Goal: Information Seeking & Learning: Learn about a topic

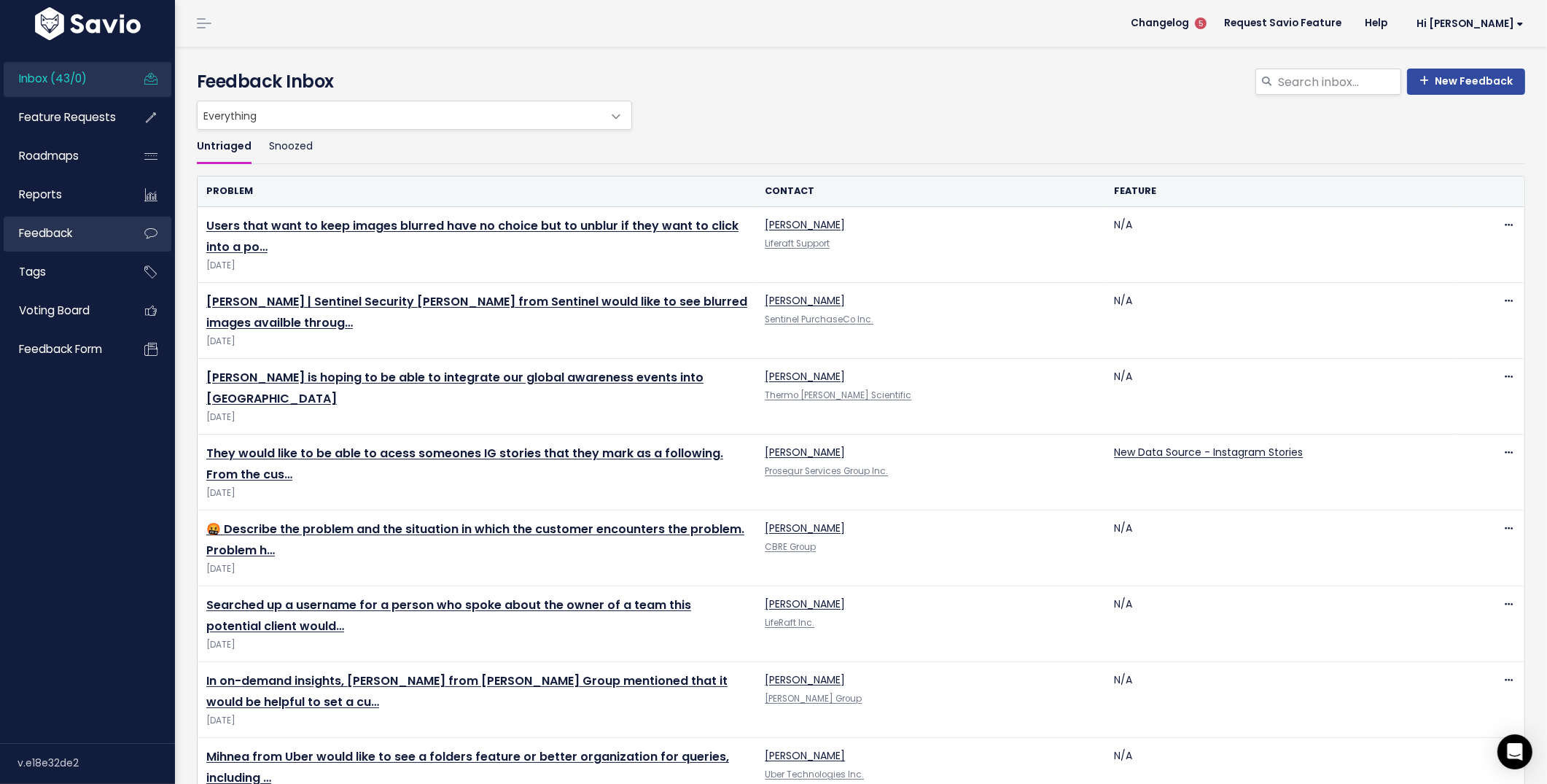
click at [75, 247] on link "Feedback" at bounding box center [62, 233] width 117 height 34
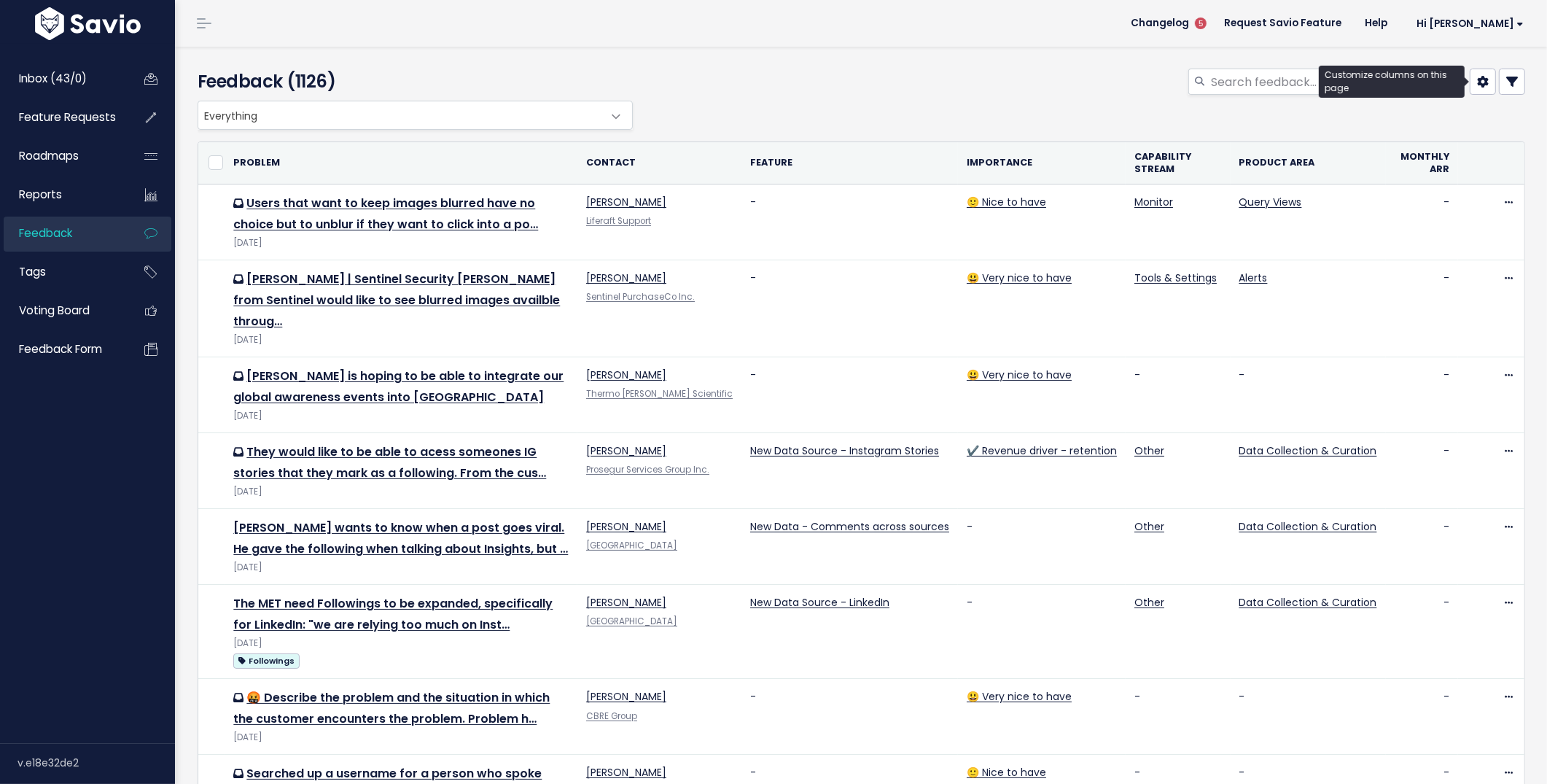
click at [1493, 90] on link at bounding box center [1483, 82] width 26 height 26
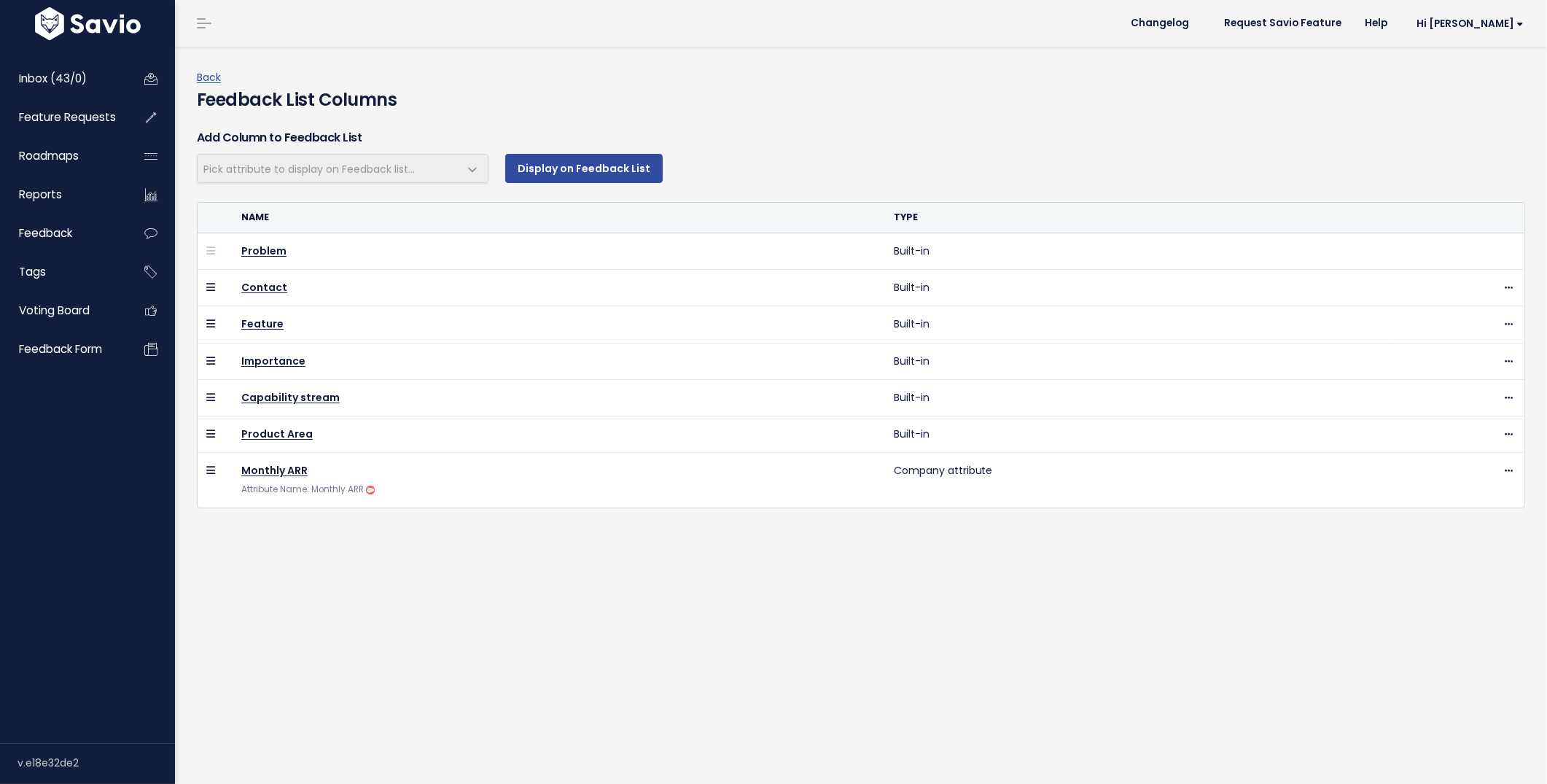
select select
click at [209, 73] on link "Back" at bounding box center [209, 77] width 24 height 15
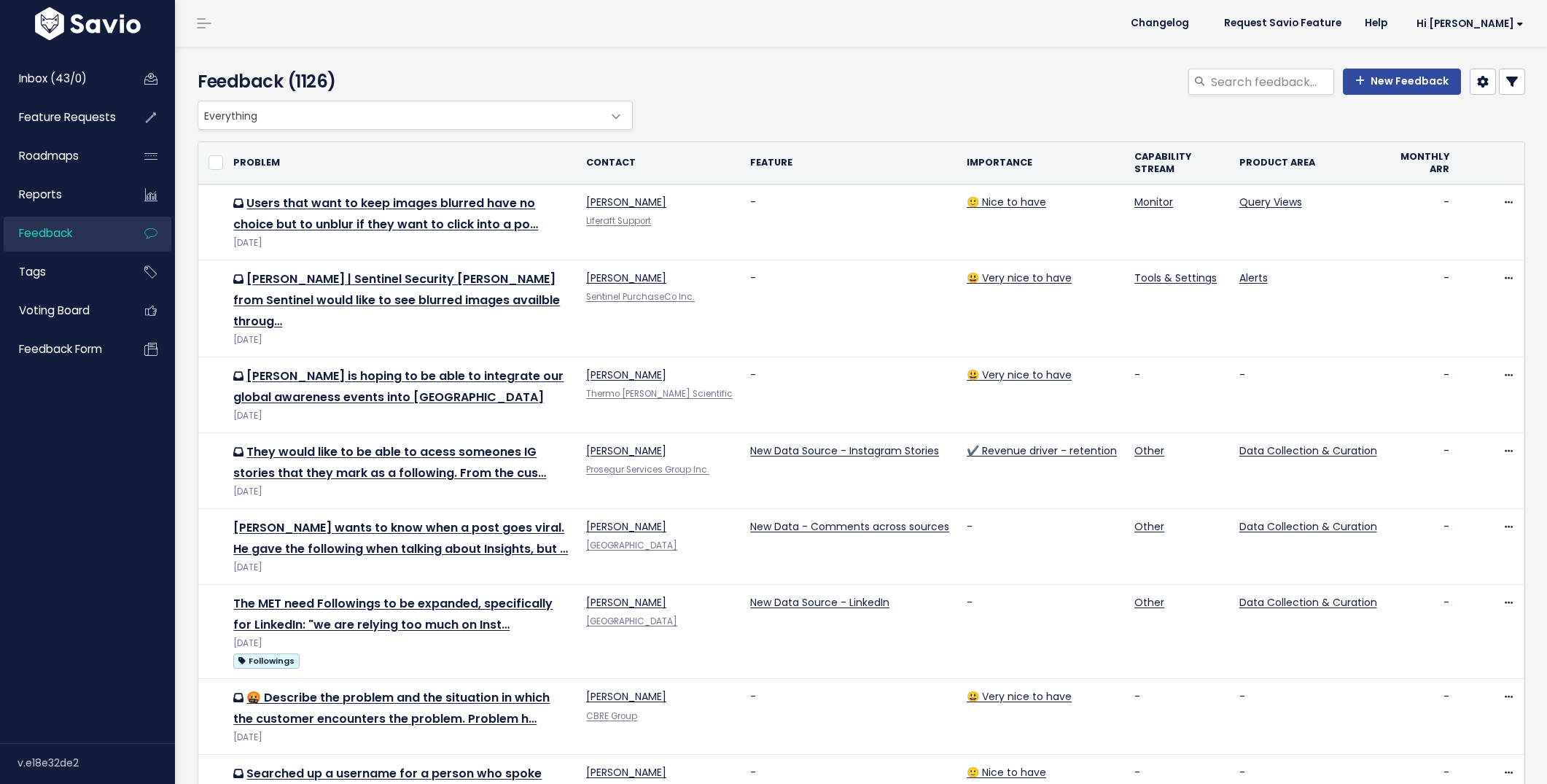
select select
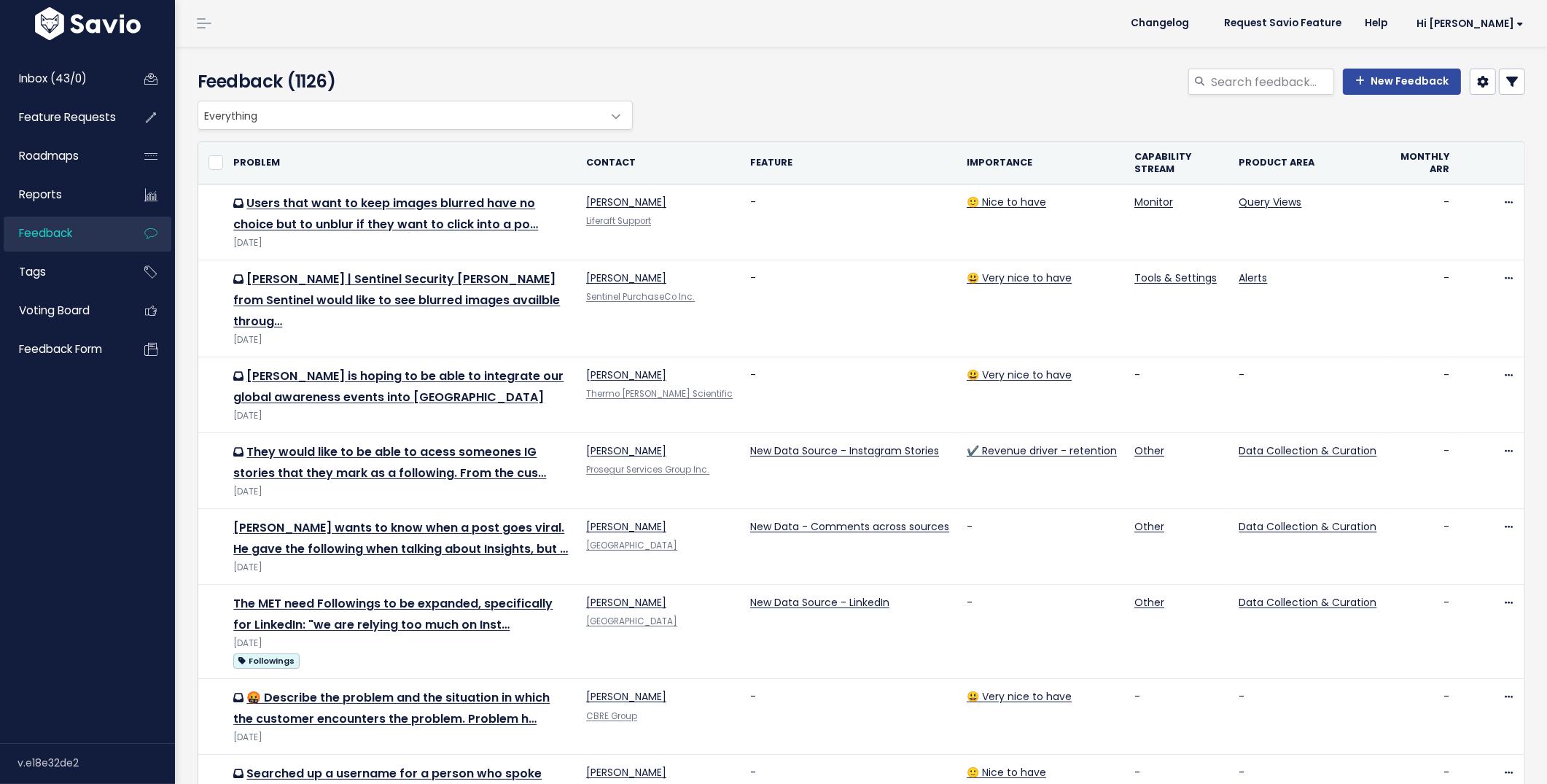
select select
click at [1511, 85] on icon at bounding box center [1512, 82] width 12 height 12
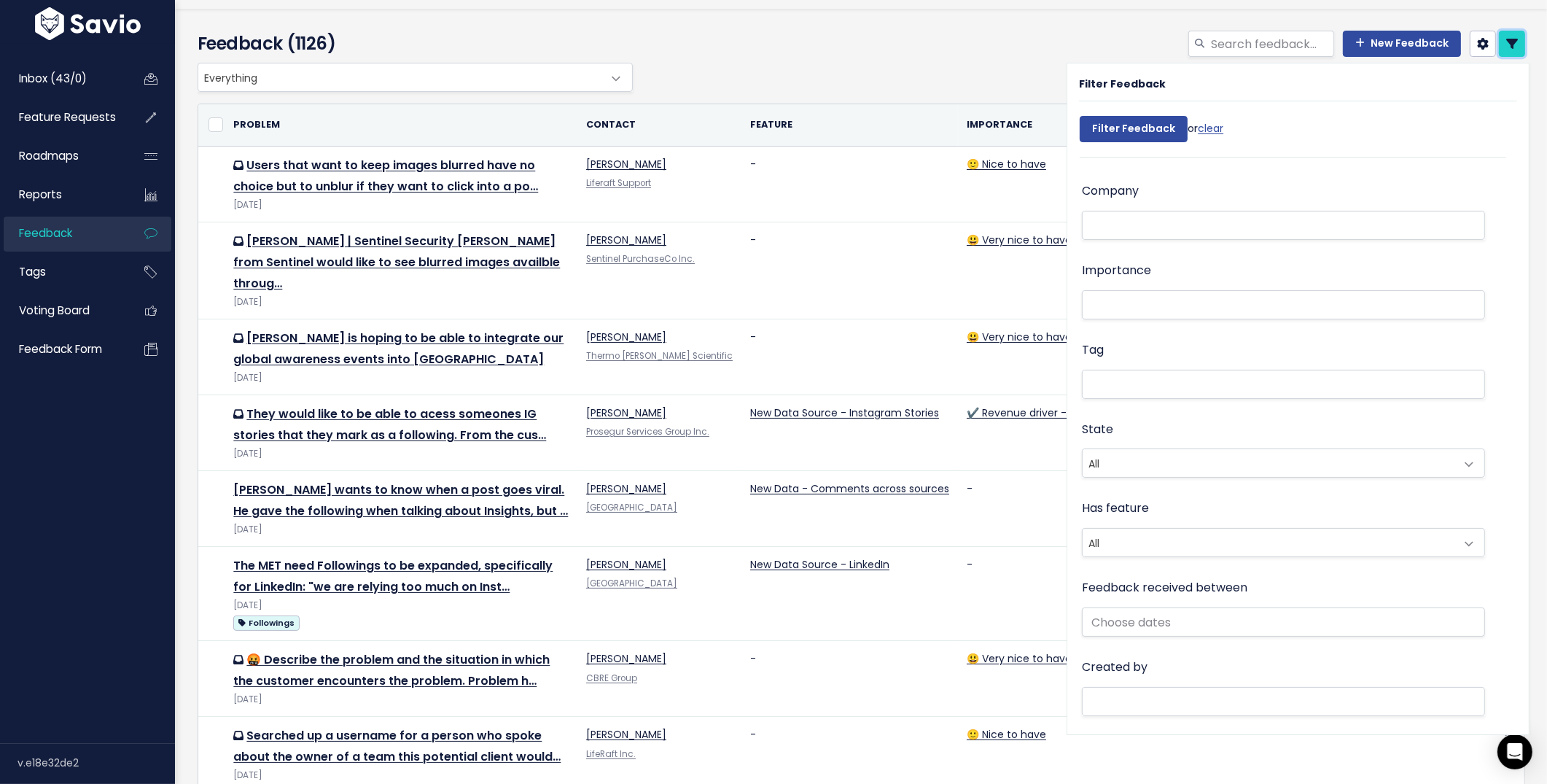
scroll to position [172, 0]
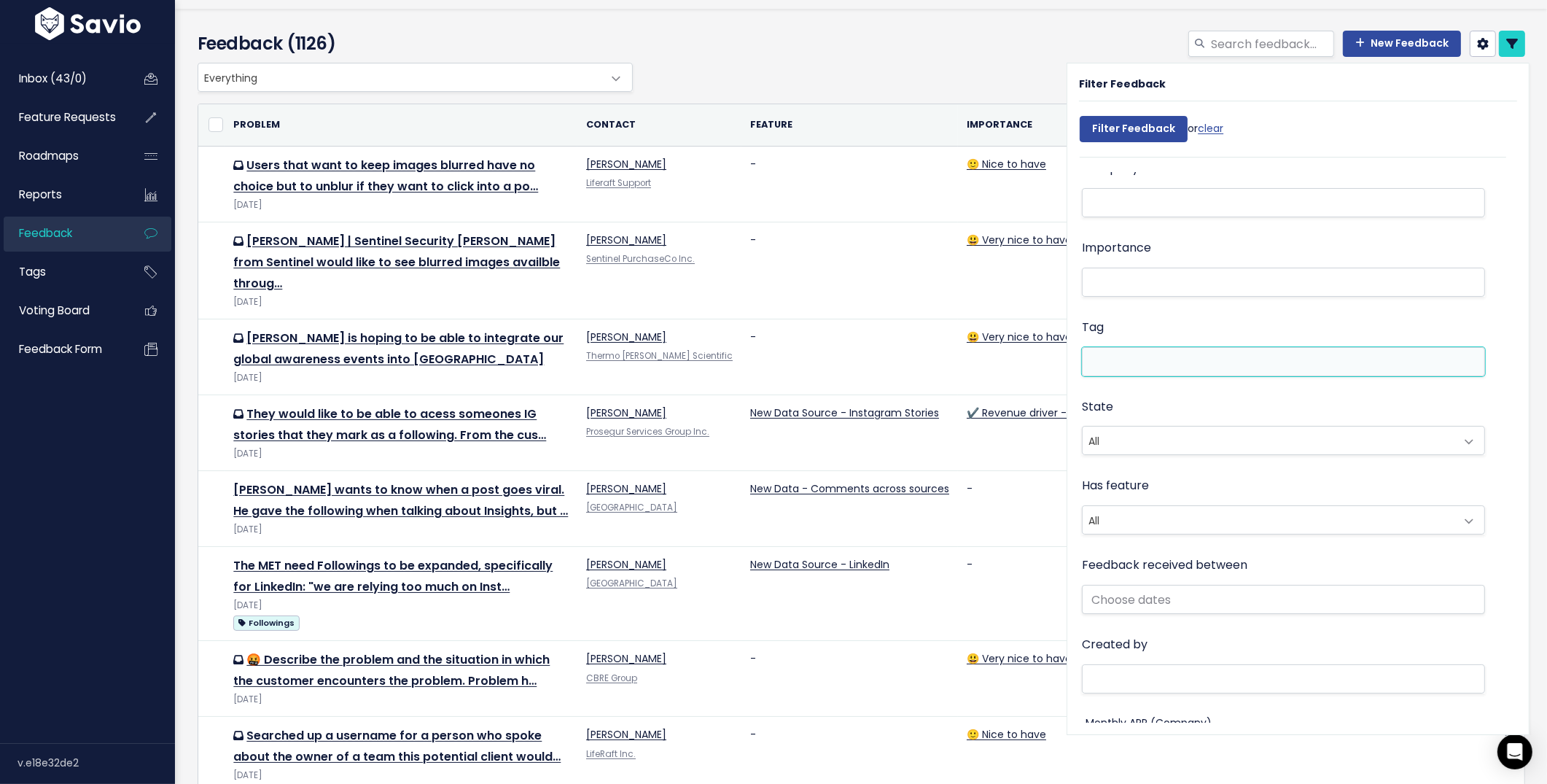
click at [1233, 368] on li at bounding box center [1280, 361] width 388 height 16
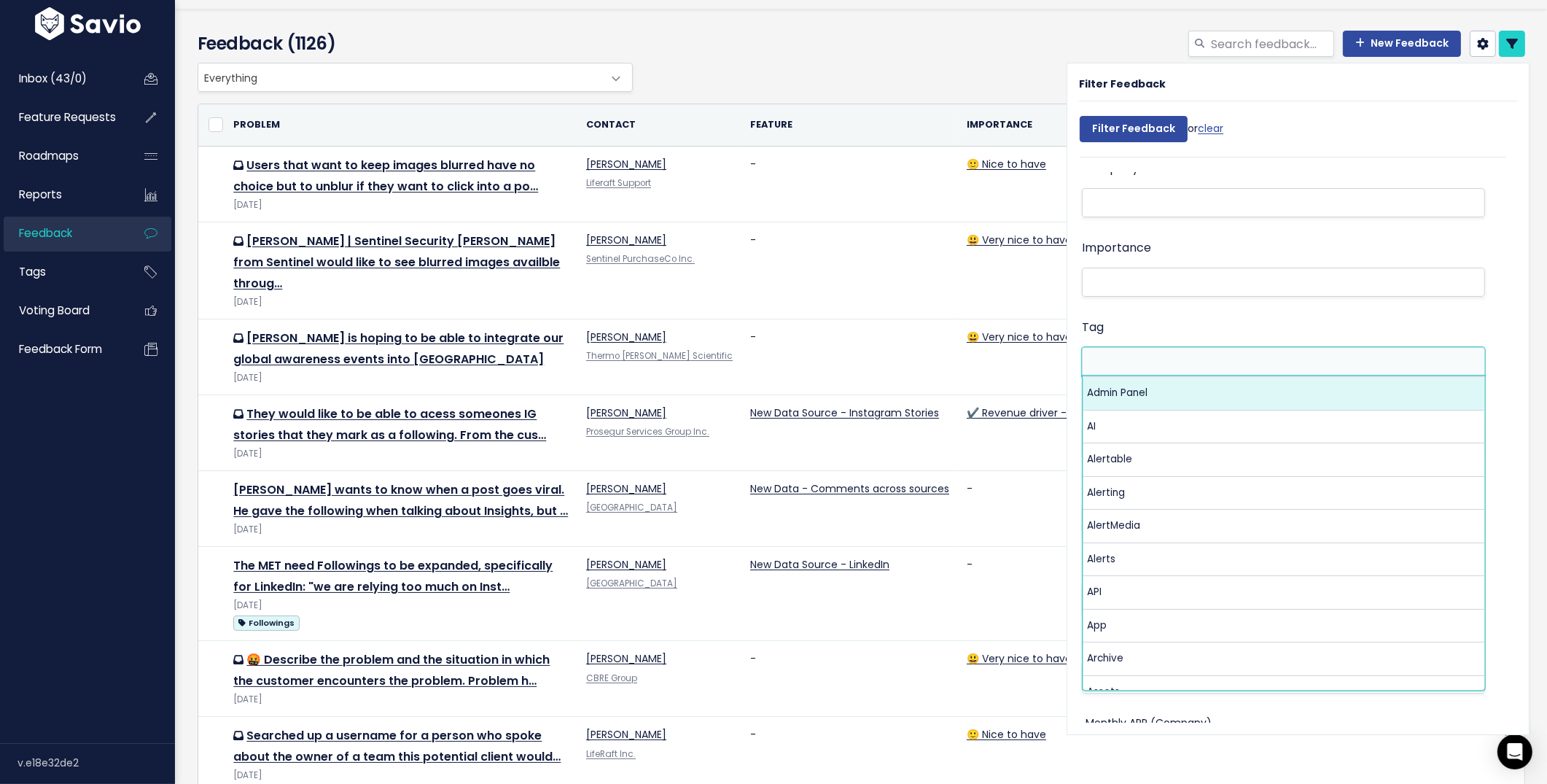
click at [1222, 352] on ul at bounding box center [1284, 361] width 402 height 28
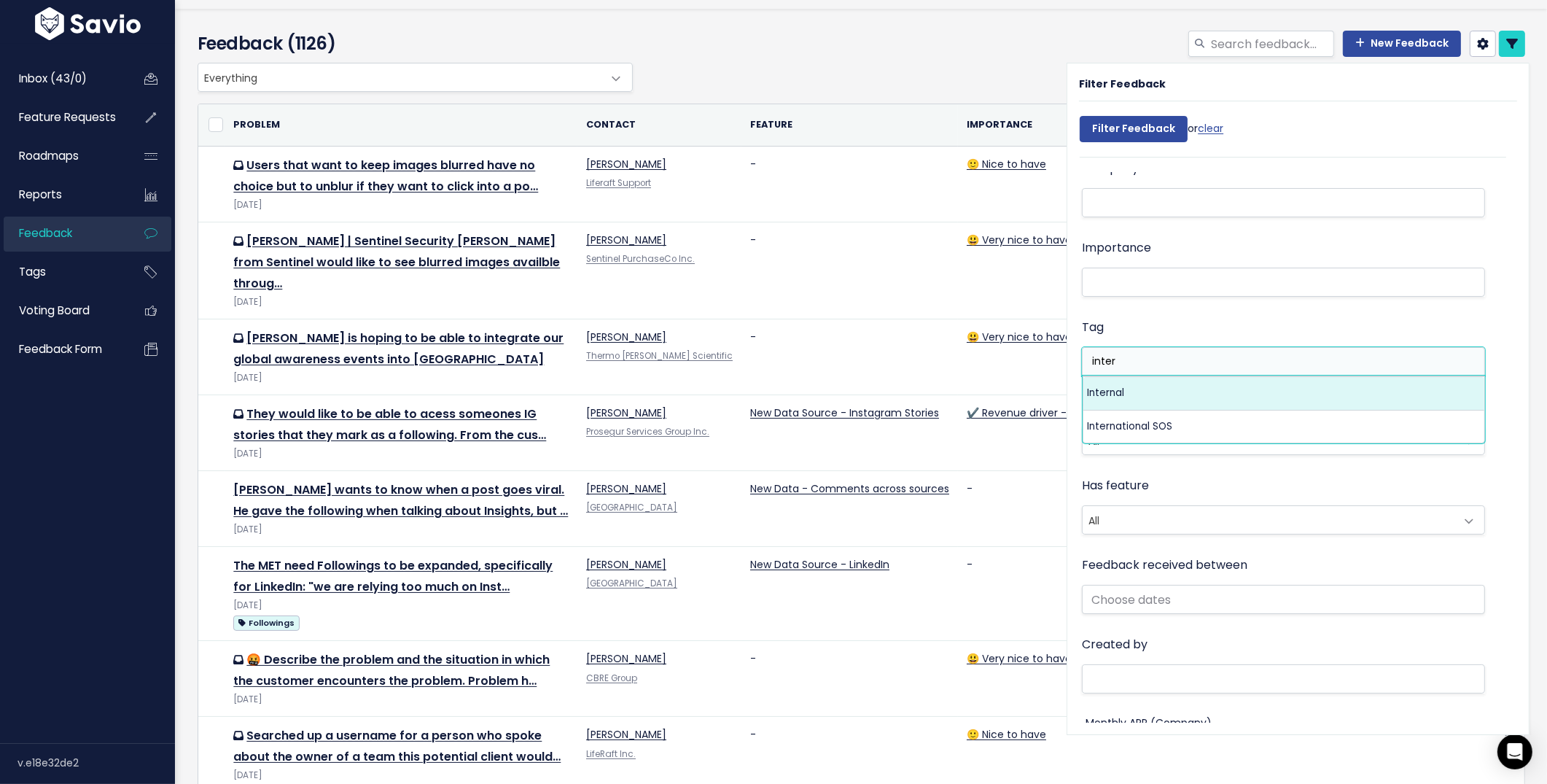
type input "inter"
select select "13238"
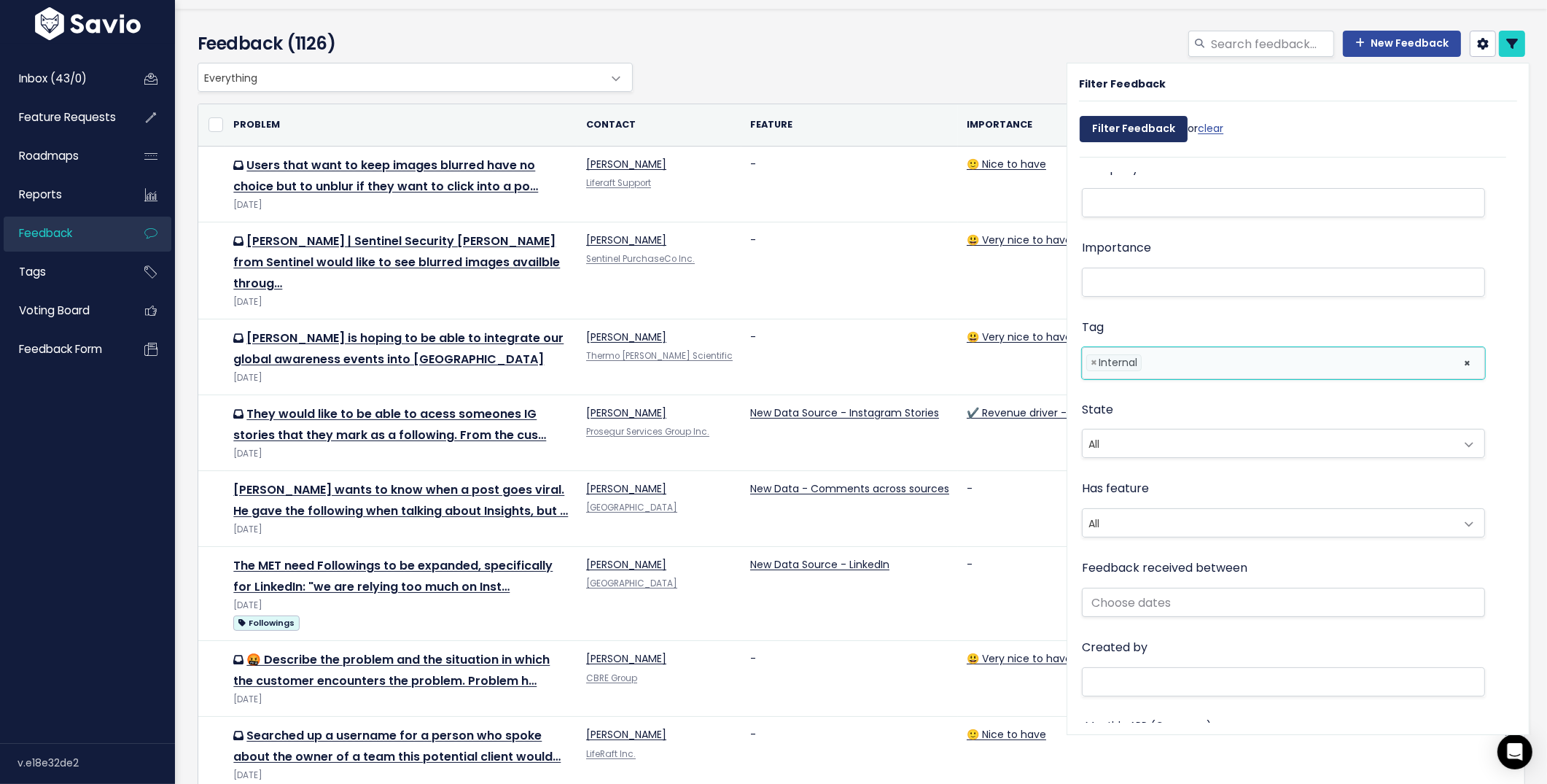
click at [1144, 126] on input "Filter Feedback" at bounding box center [1134, 128] width 108 height 26
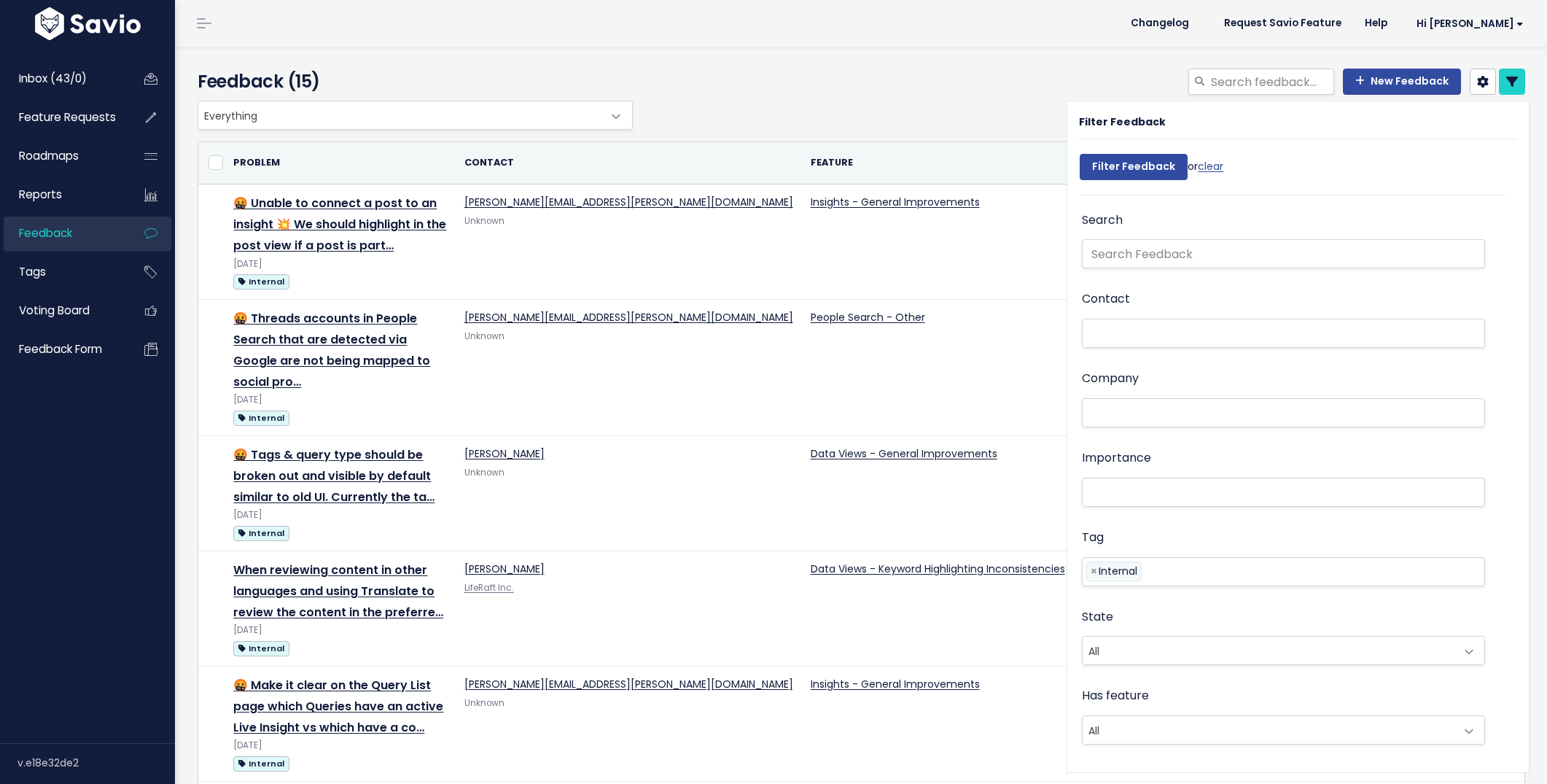
select select
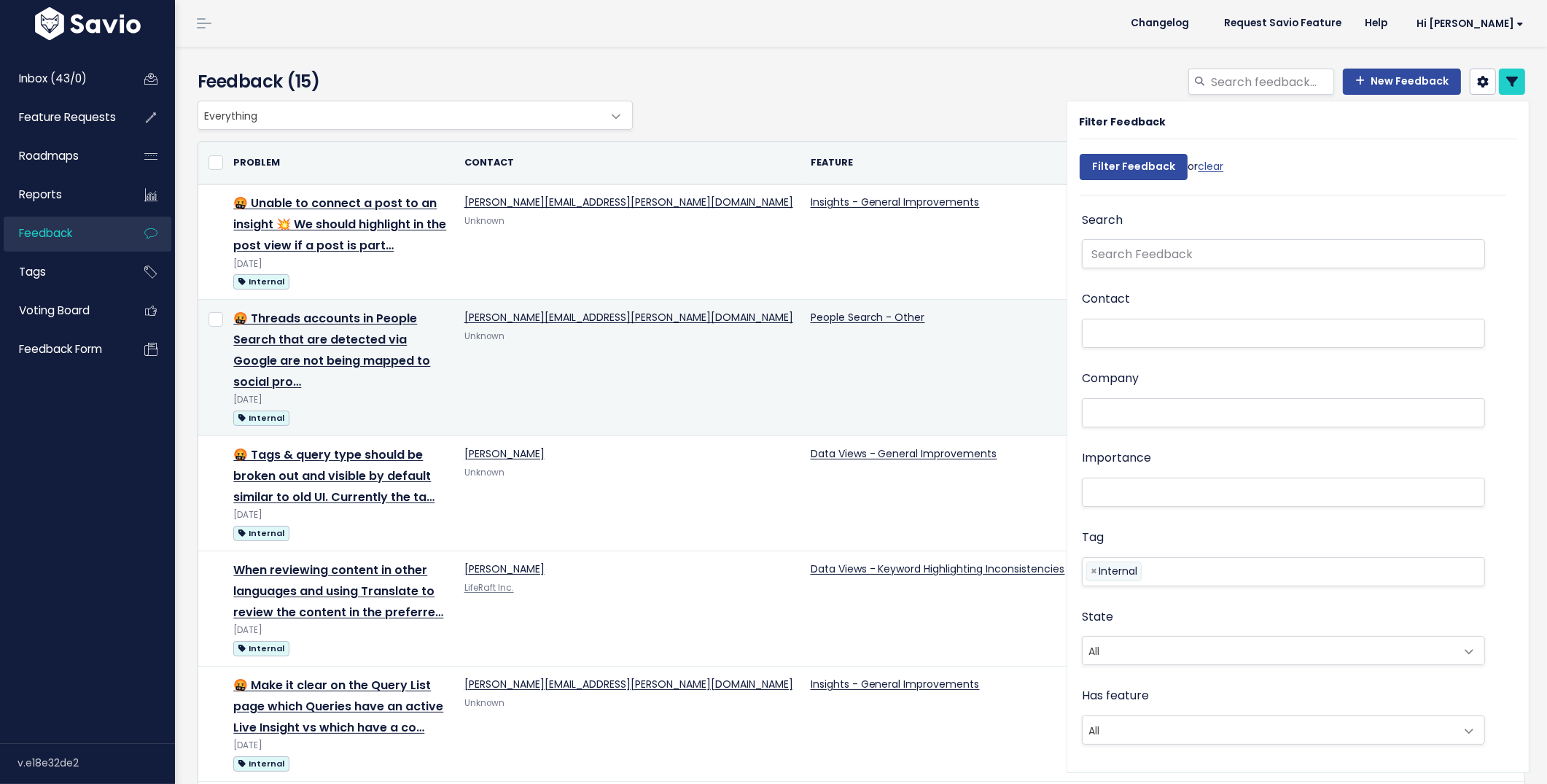
scroll to position [242, 0]
select select
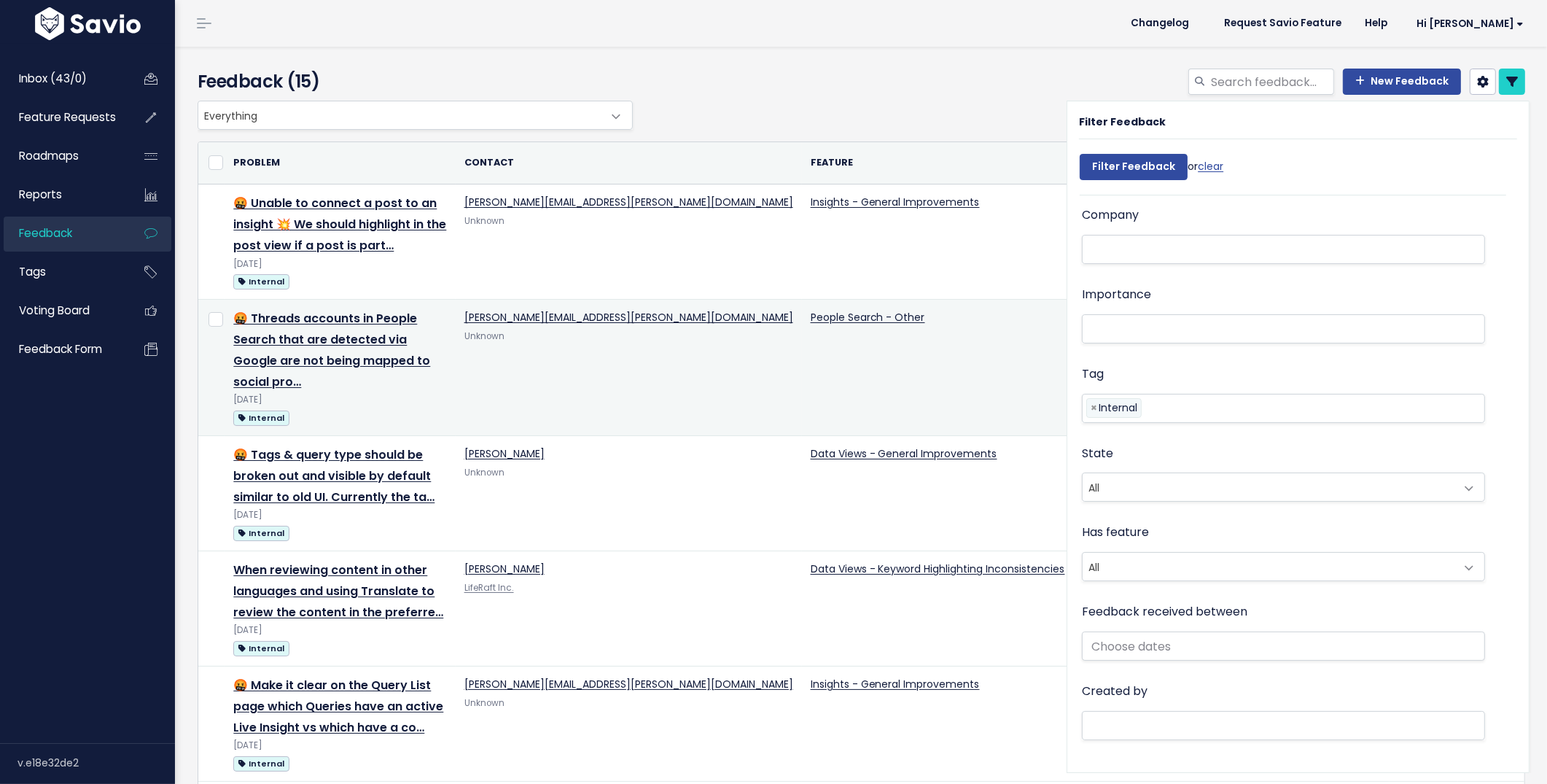
select select
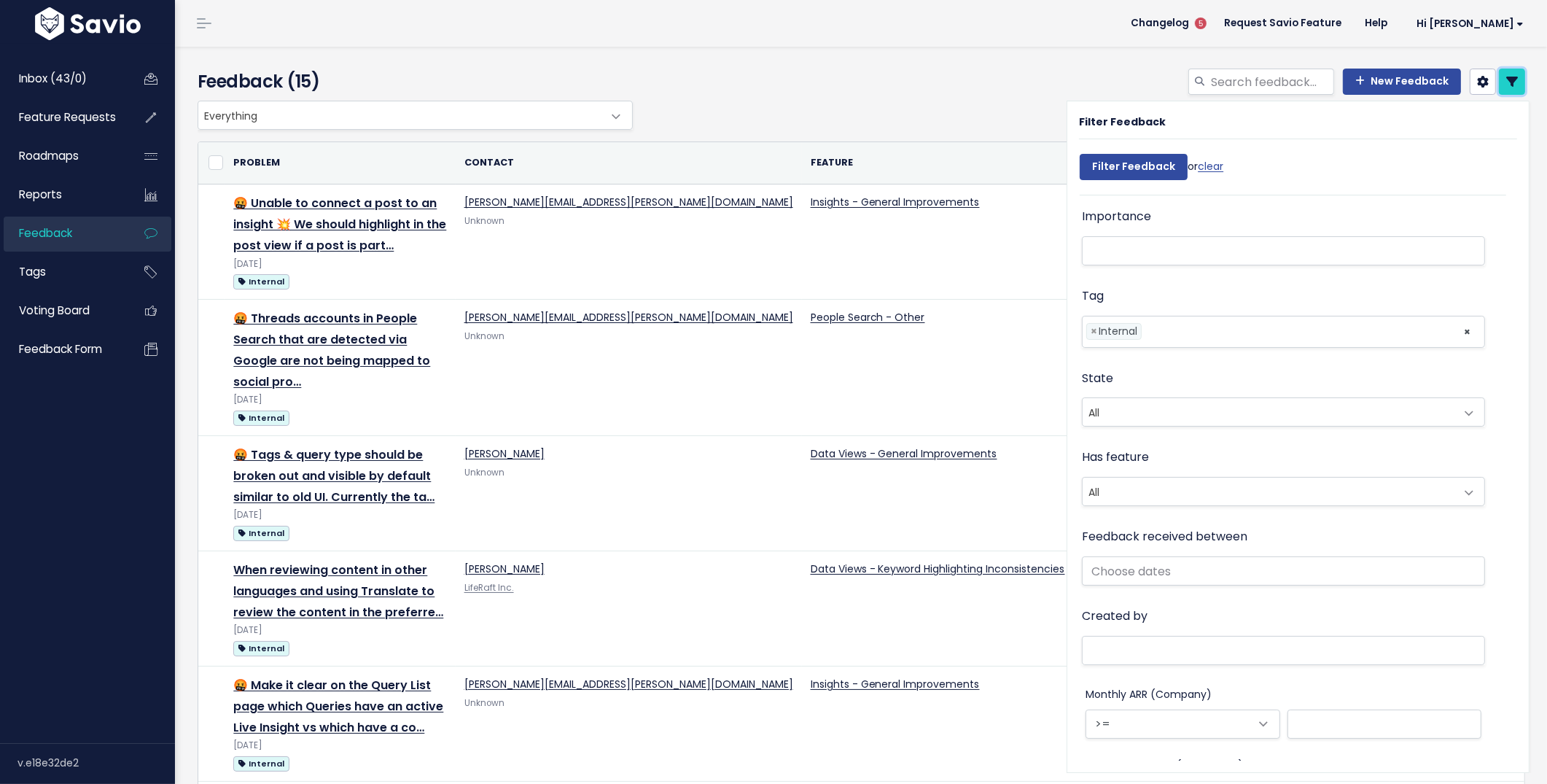
click at [1513, 82] on icon at bounding box center [1512, 82] width 12 height 12
